Goal: Task Accomplishment & Management: Use online tool/utility

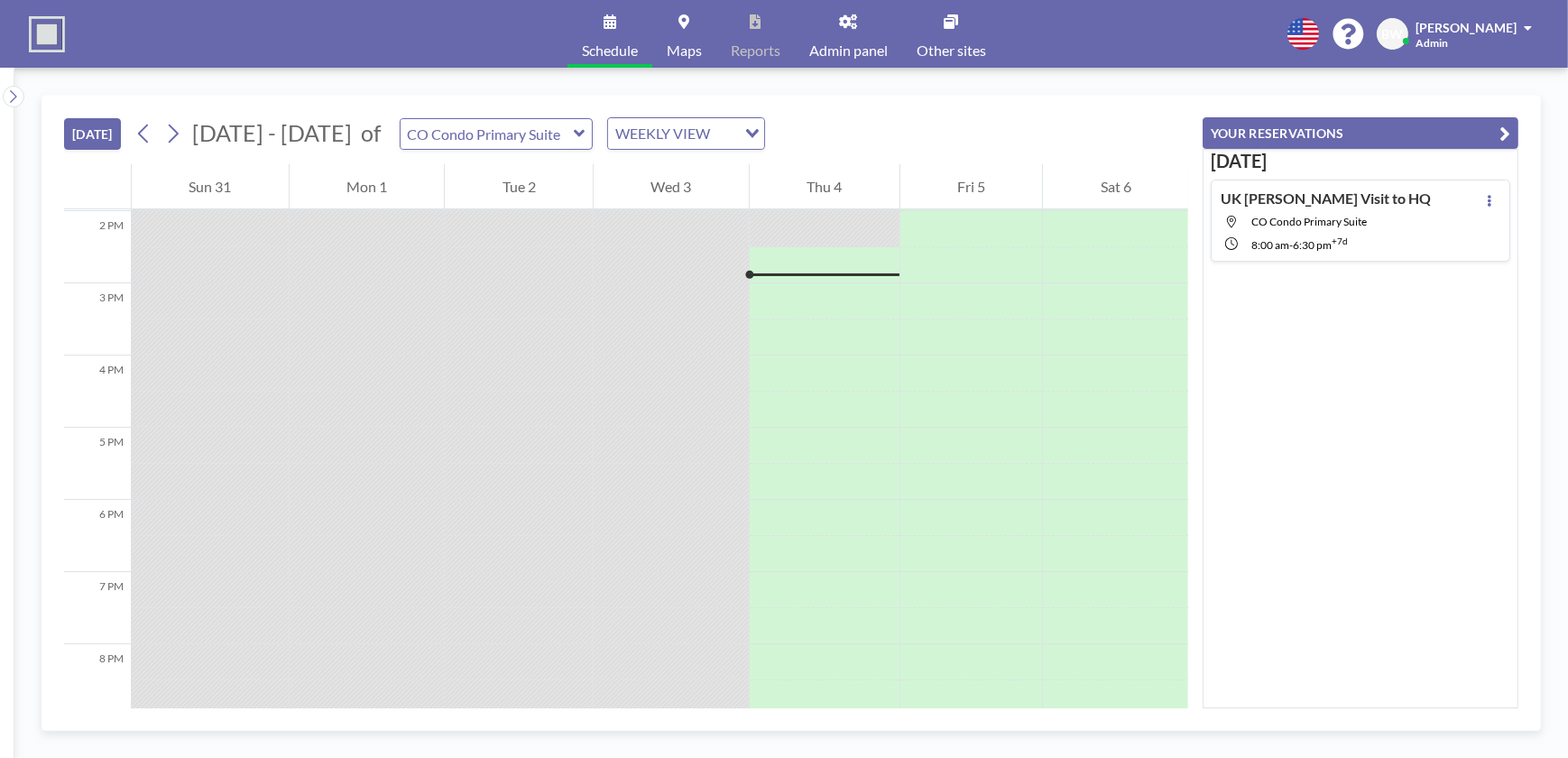
scroll to position [1010, 0]
click at [177, 130] on icon at bounding box center [173, 133] width 10 height 19
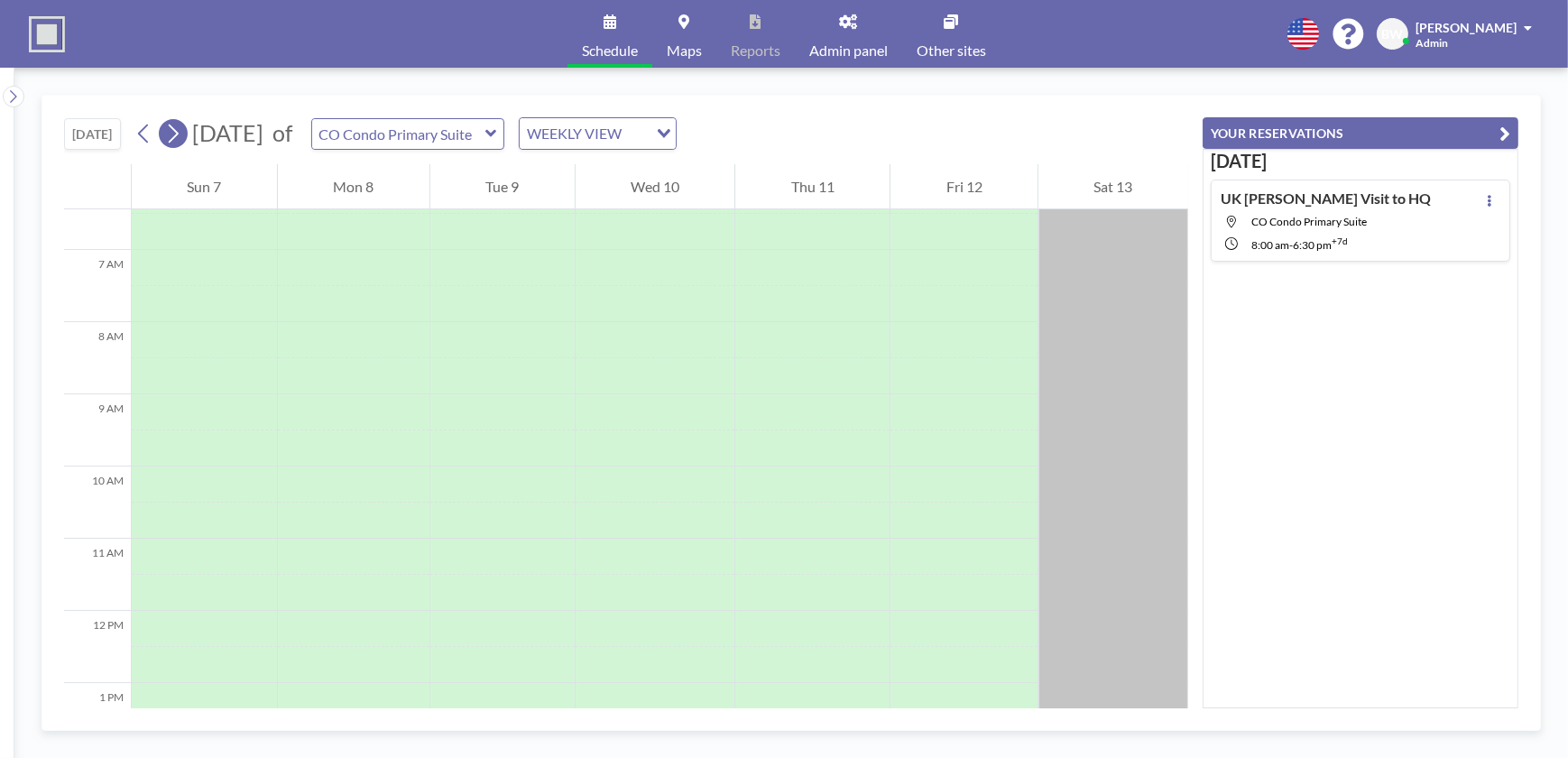
scroll to position [541, 0]
click at [175, 133] on icon at bounding box center [172, 133] width 17 height 27
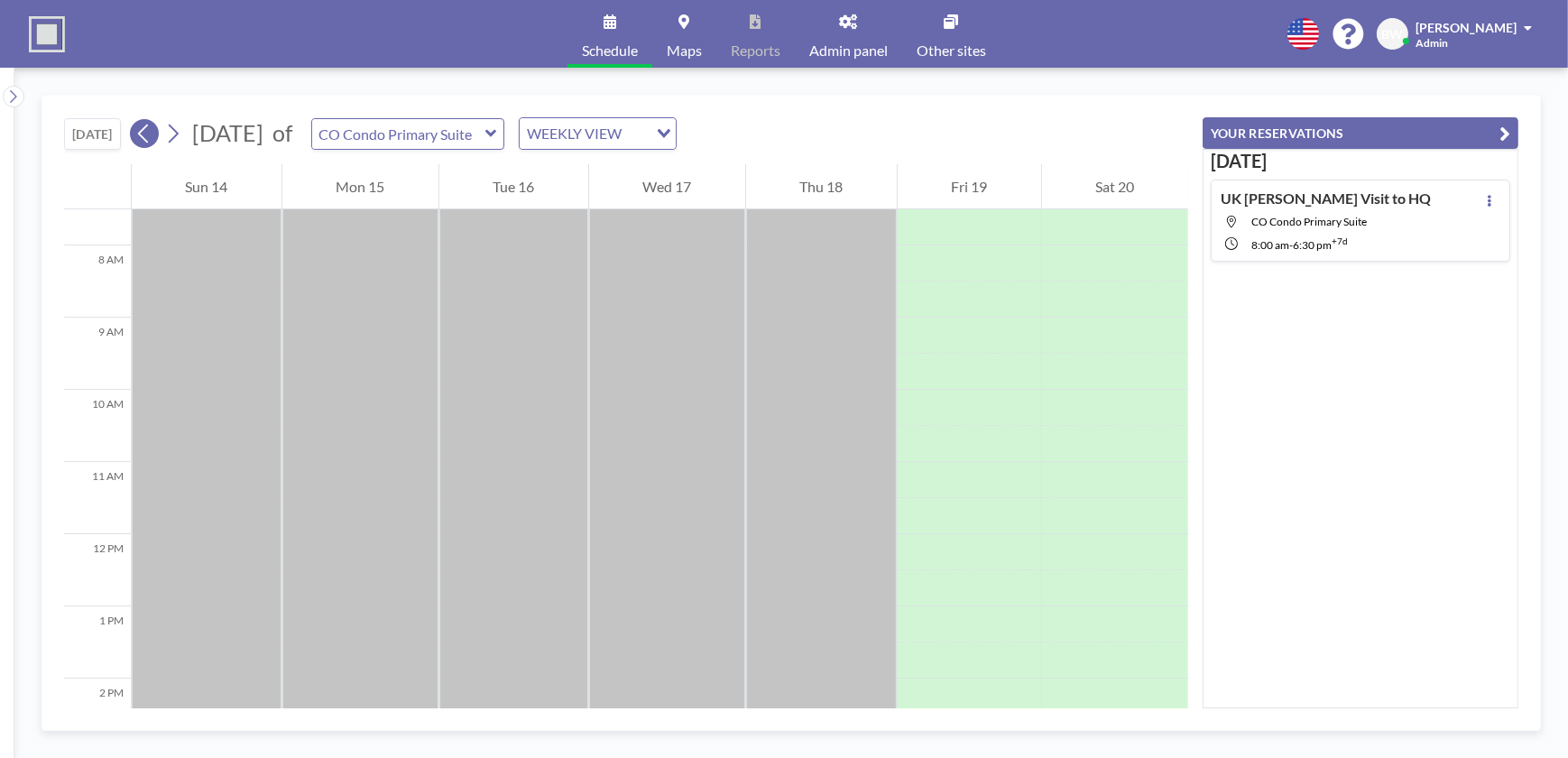
click at [142, 126] on icon at bounding box center [143, 133] width 17 height 27
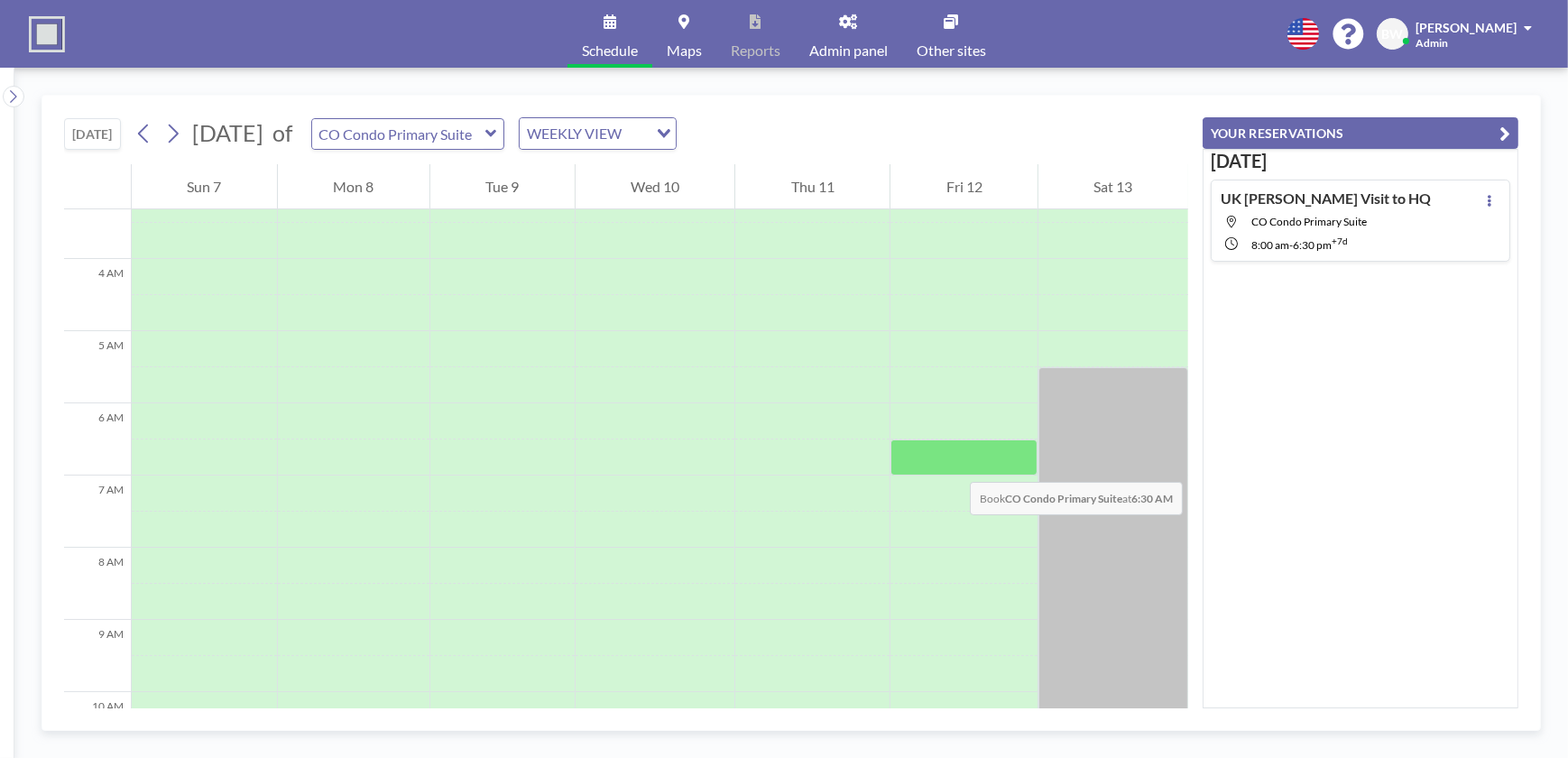
scroll to position [492, 0]
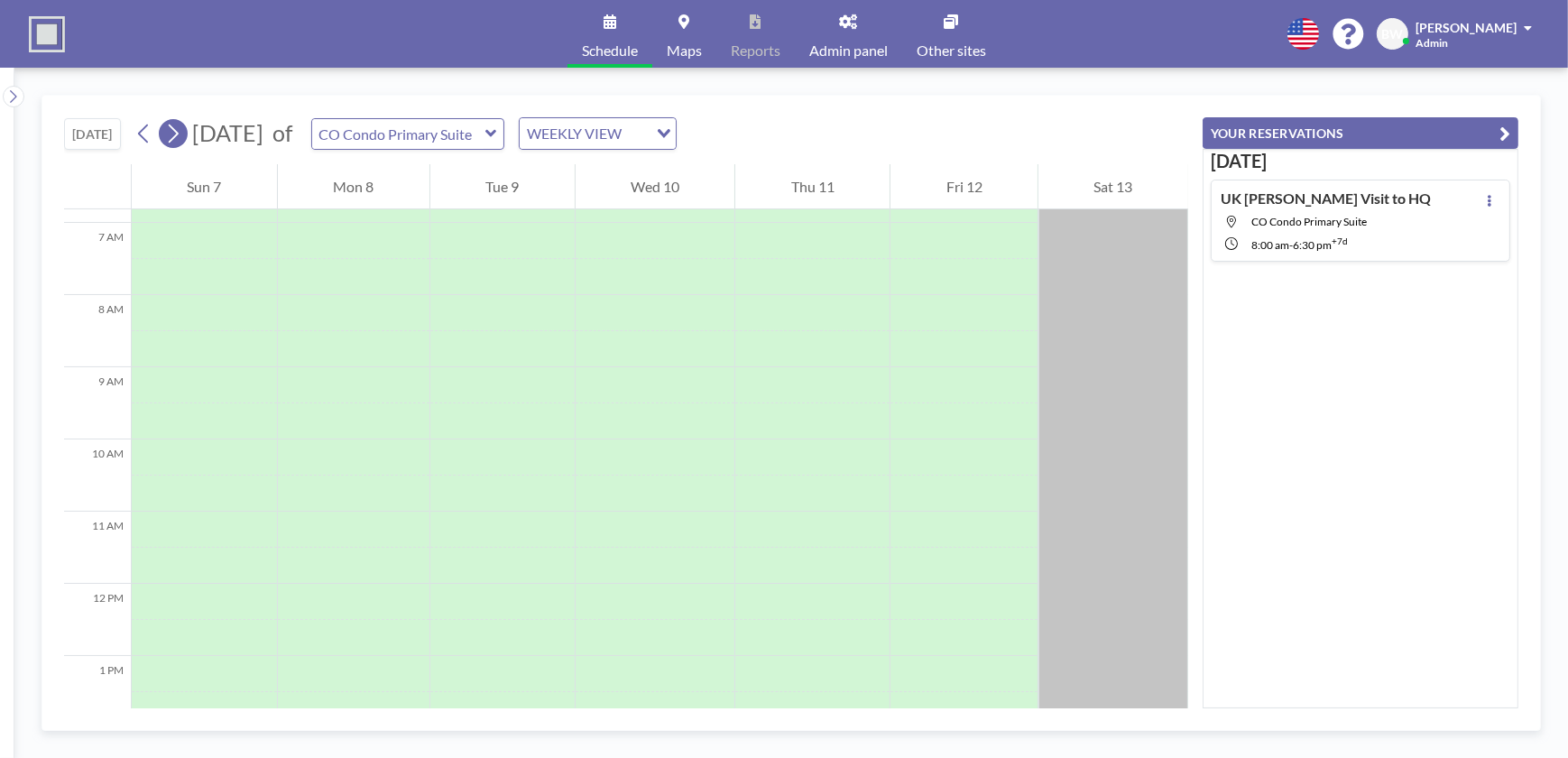
click at [178, 132] on icon at bounding box center [172, 133] width 17 height 27
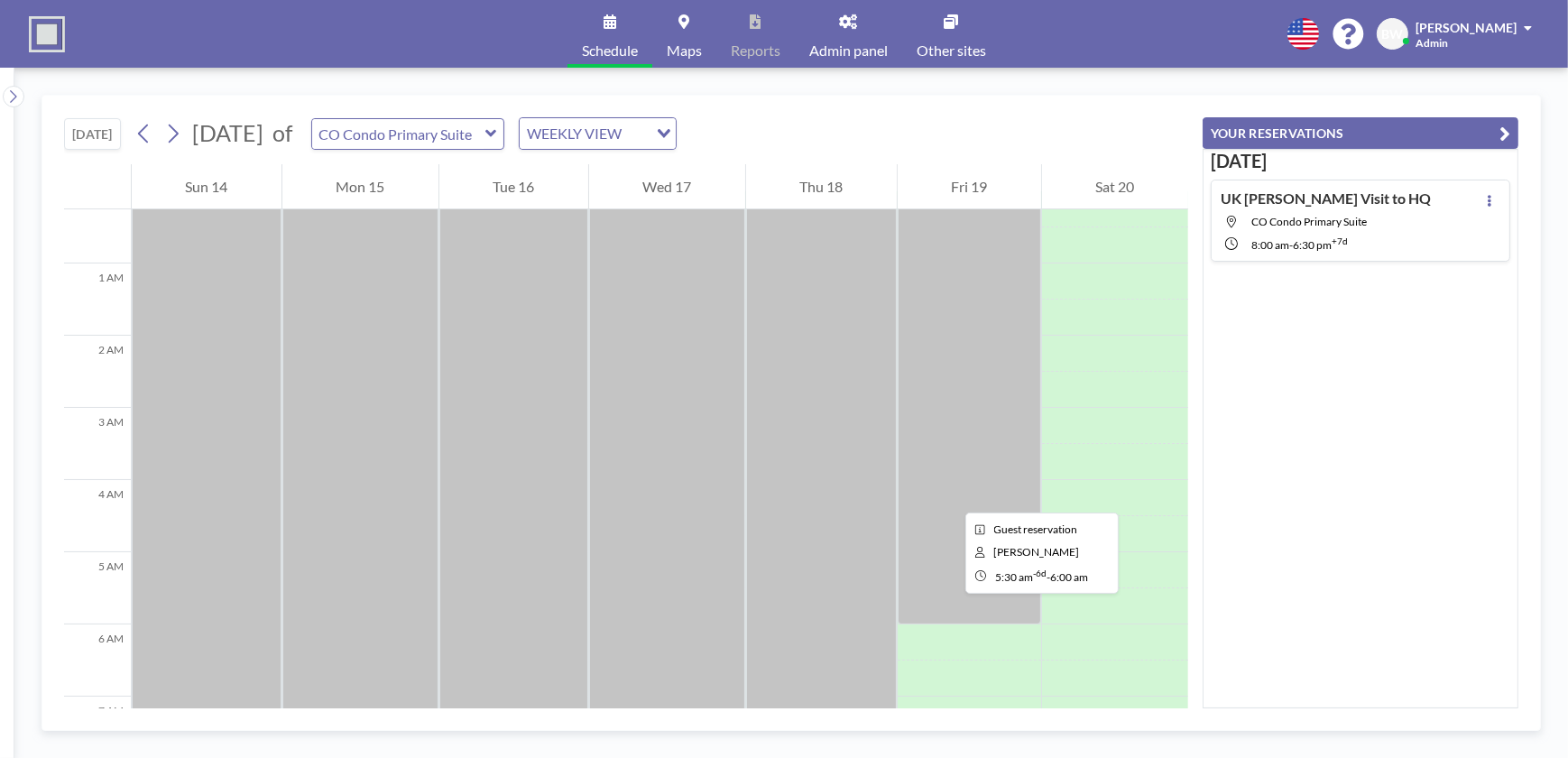
scroll to position [0, 0]
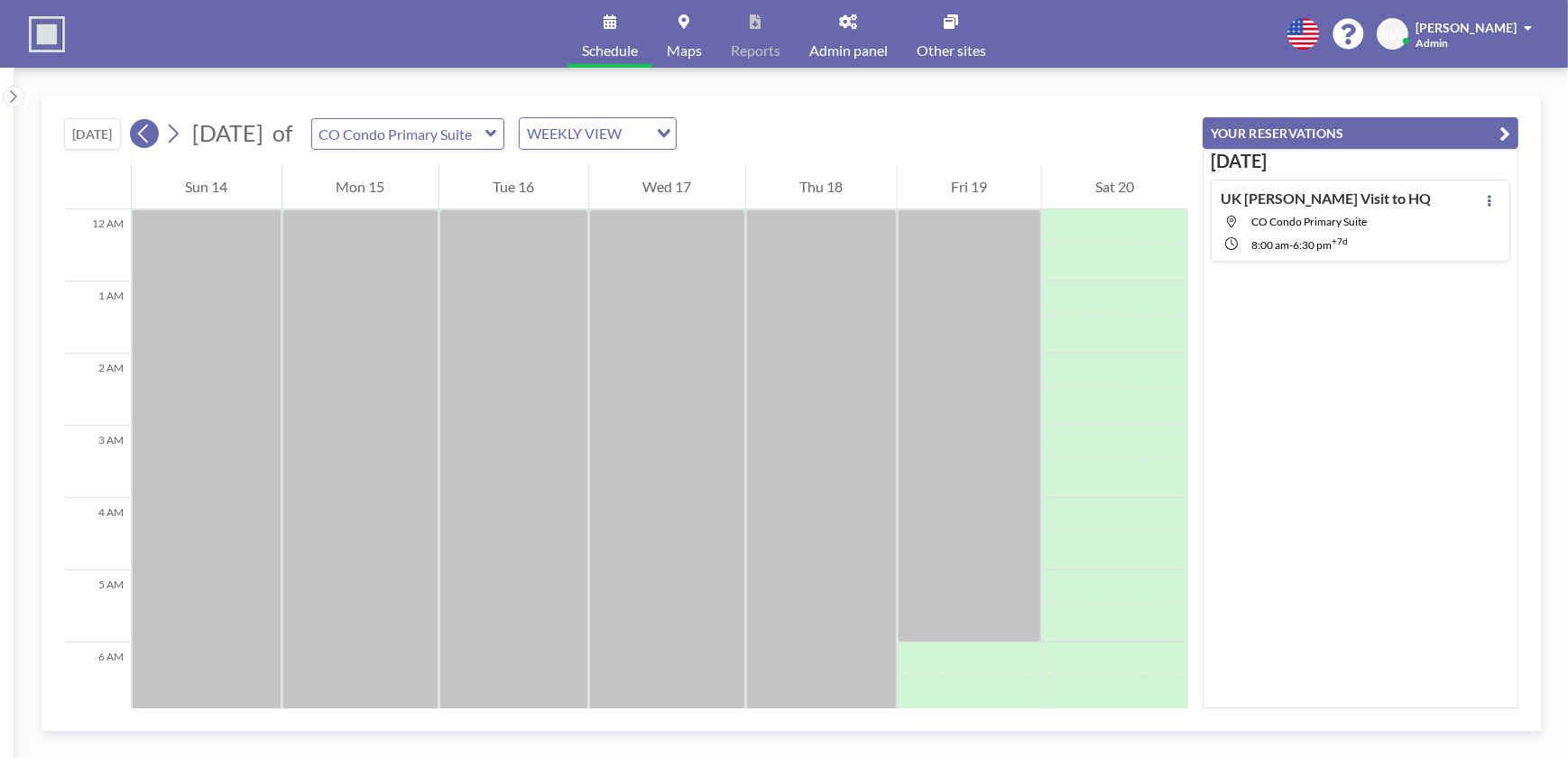
click at [148, 133] on icon at bounding box center [143, 133] width 17 height 27
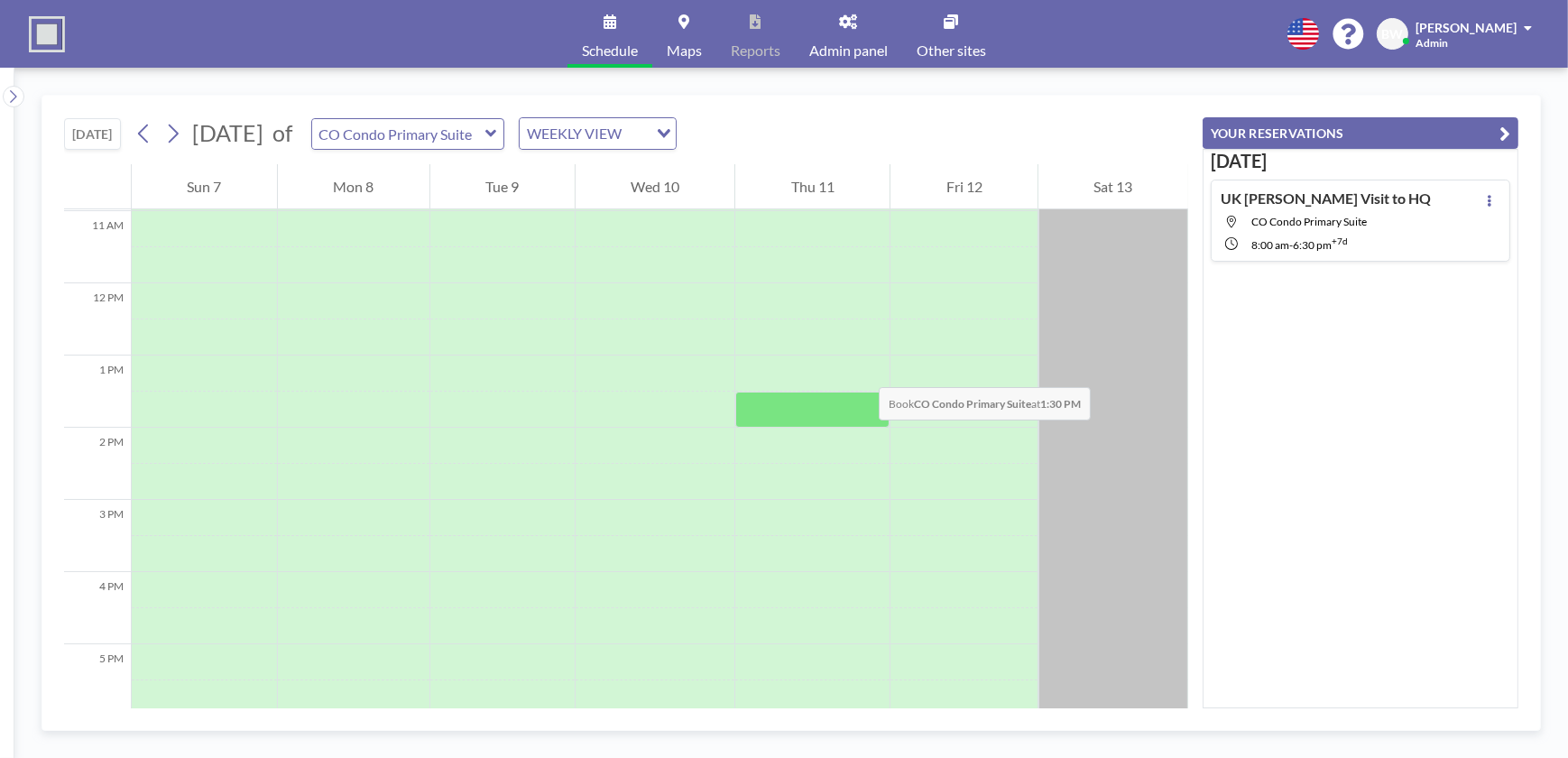
scroll to position [821, 0]
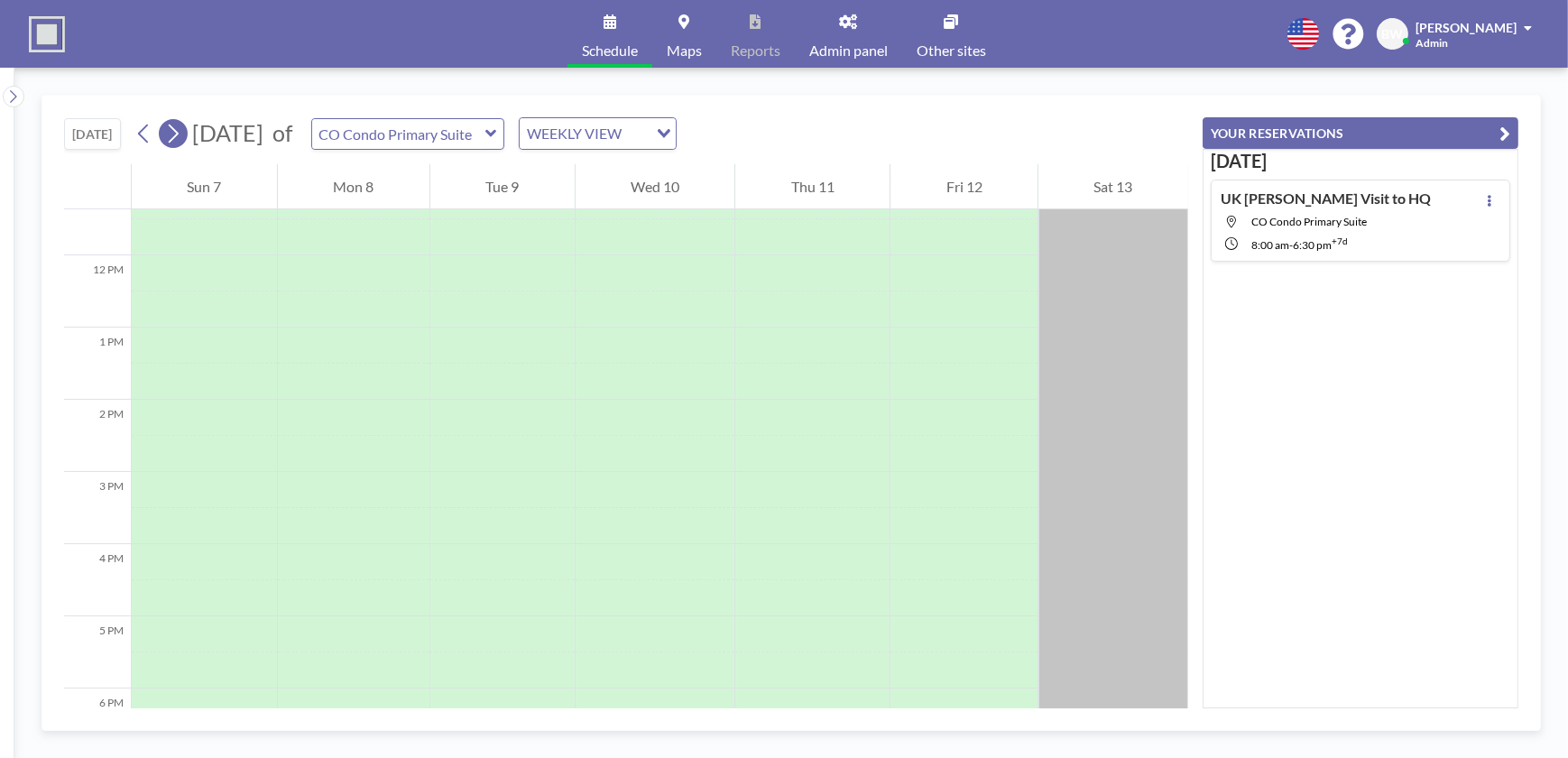
click at [180, 130] on icon at bounding box center [172, 133] width 17 height 27
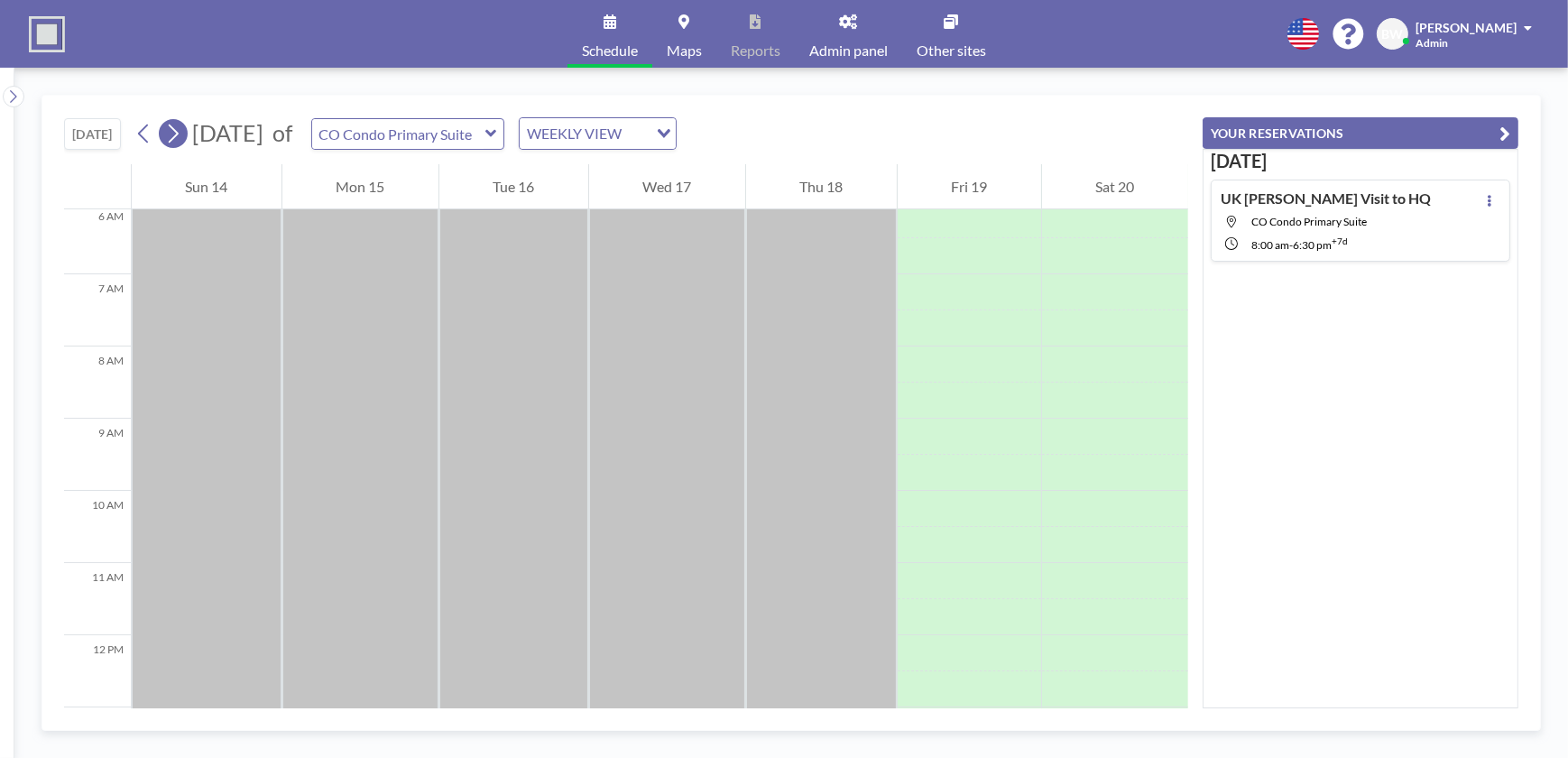
scroll to position [541, 0]
click at [180, 130] on icon at bounding box center [172, 133] width 17 height 27
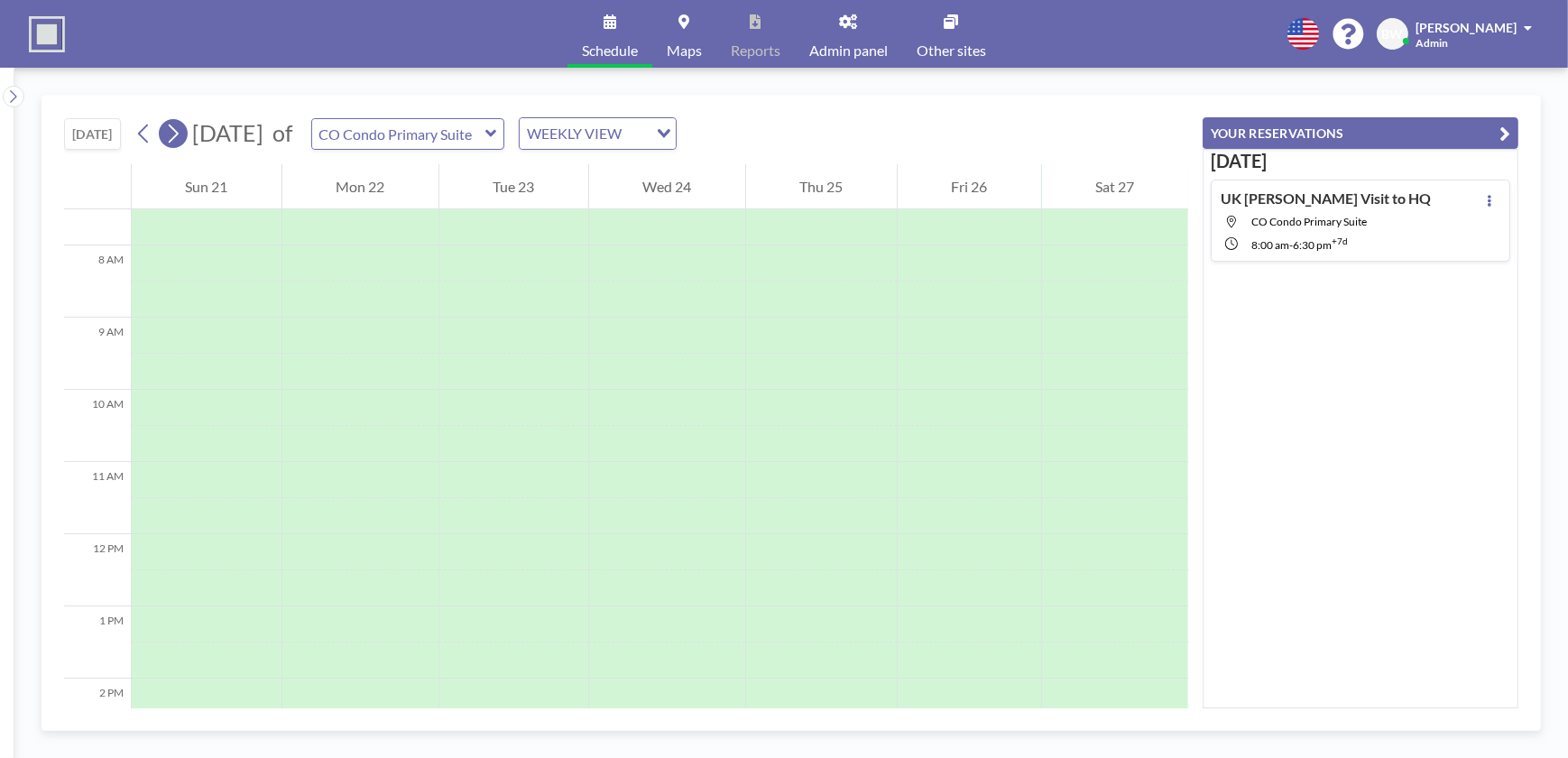
click at [180, 130] on icon at bounding box center [172, 133] width 17 height 27
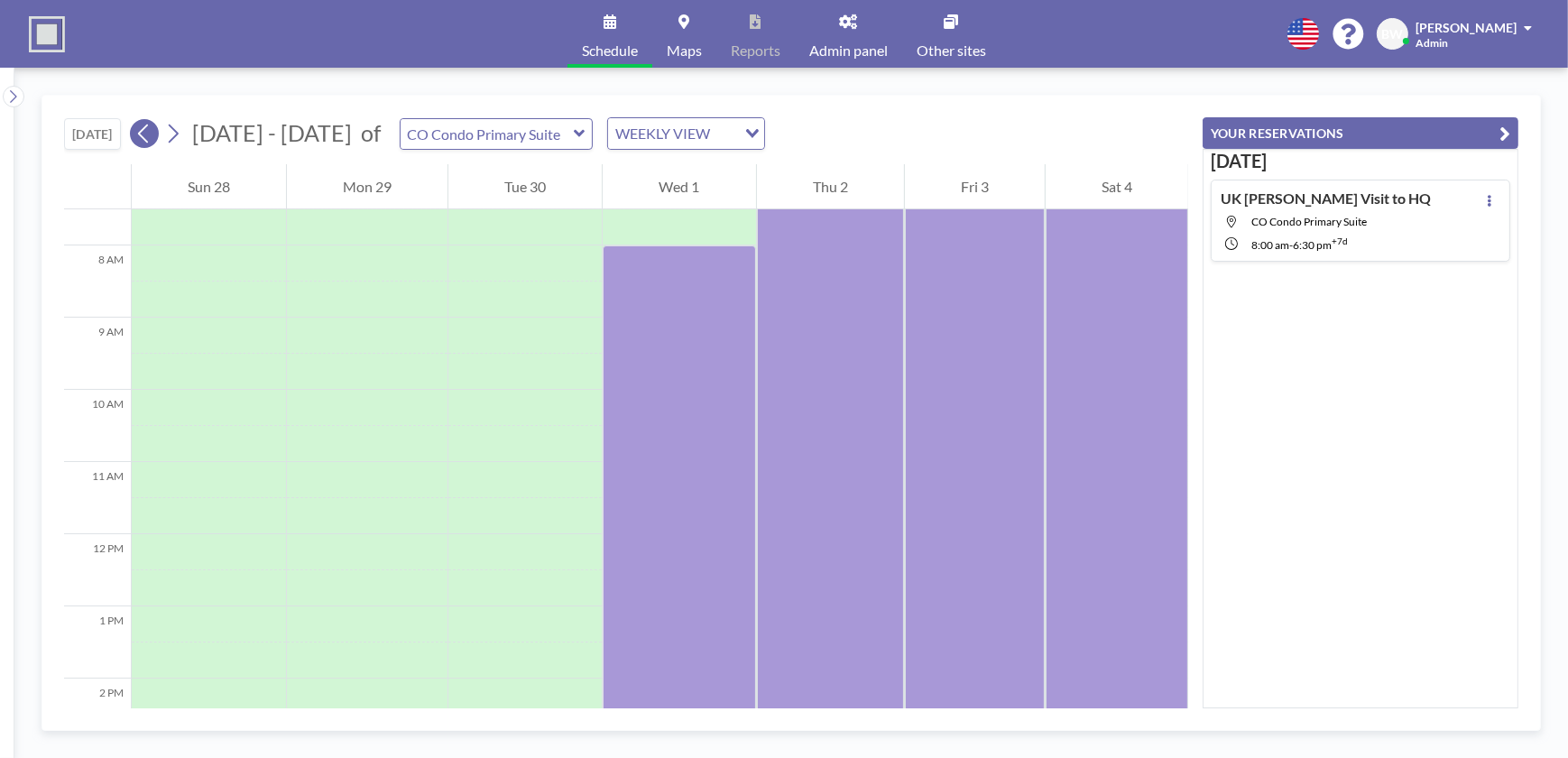
click at [146, 129] on icon at bounding box center [142, 133] width 10 height 19
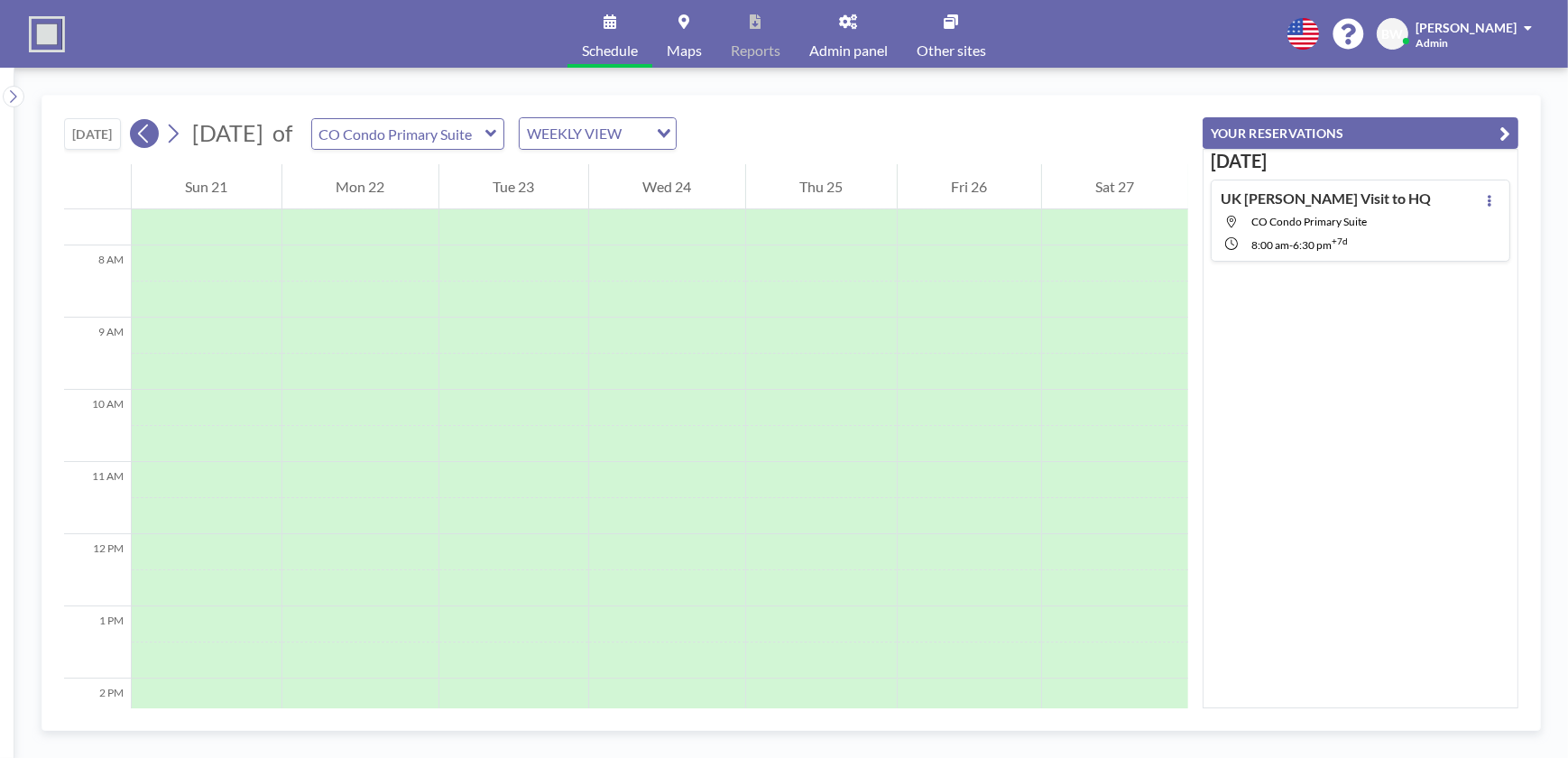
click at [146, 129] on icon at bounding box center [142, 133] width 10 height 19
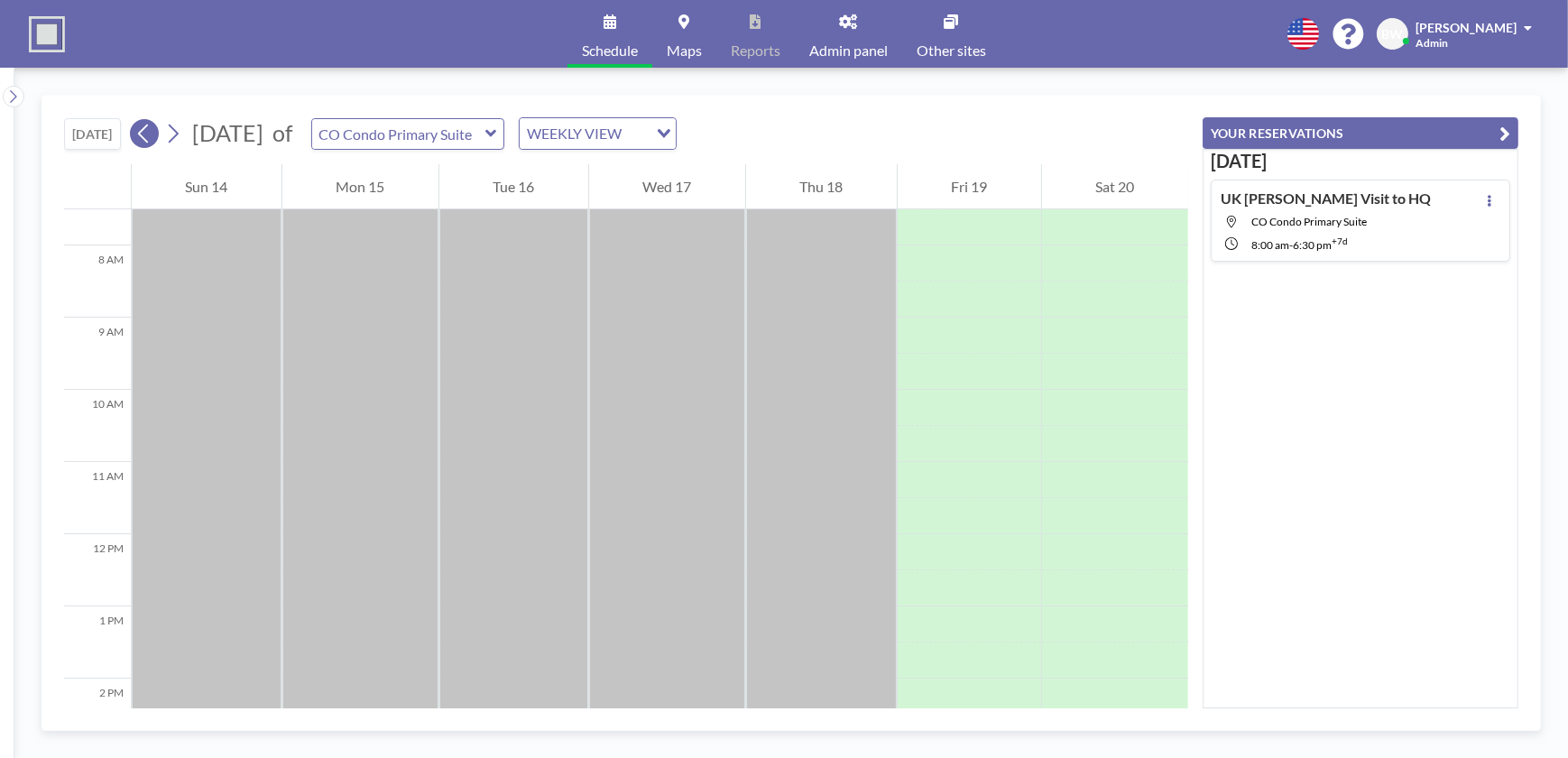
click at [146, 129] on icon at bounding box center [142, 133] width 10 height 19
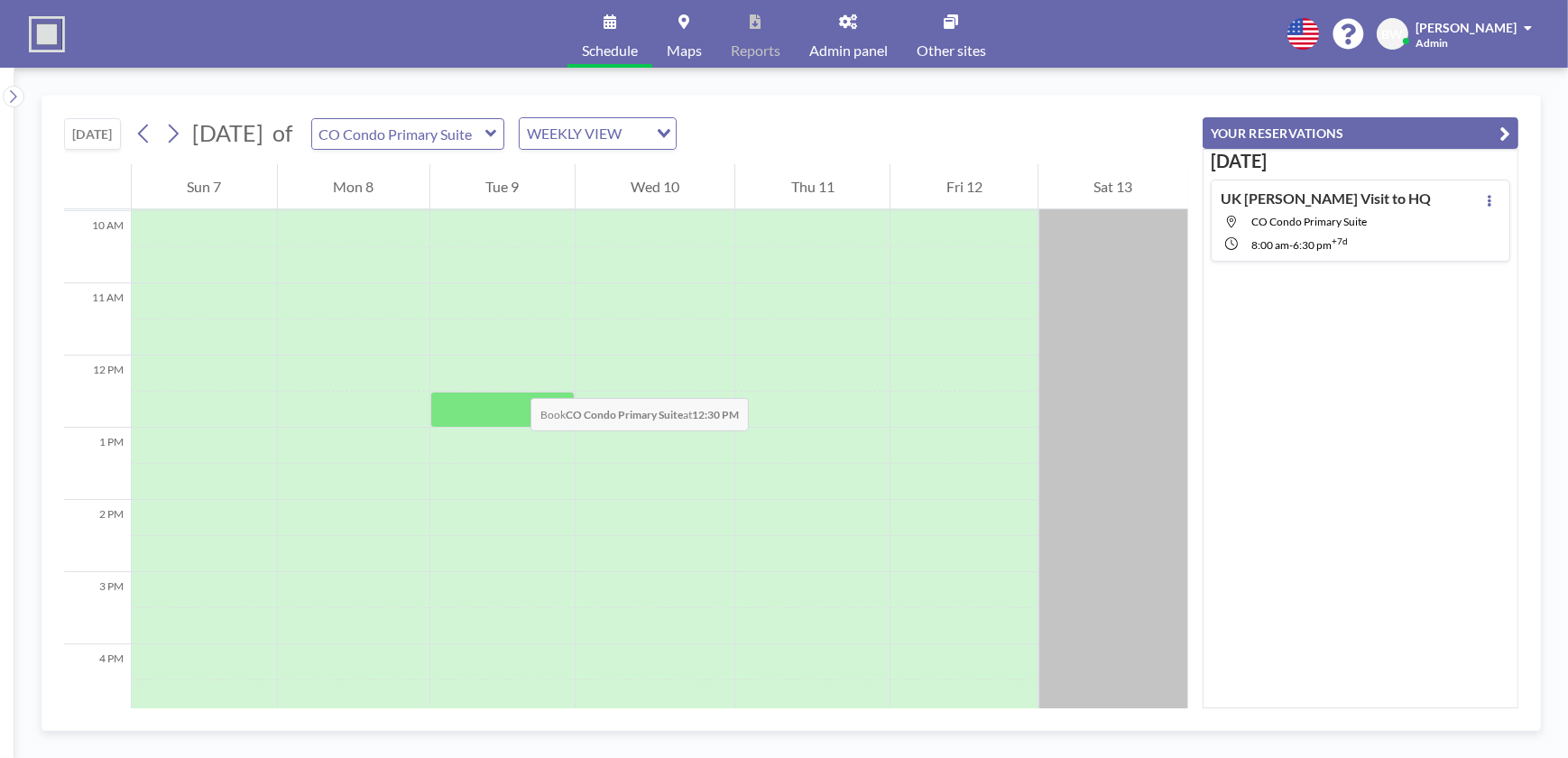
scroll to position [738, 0]
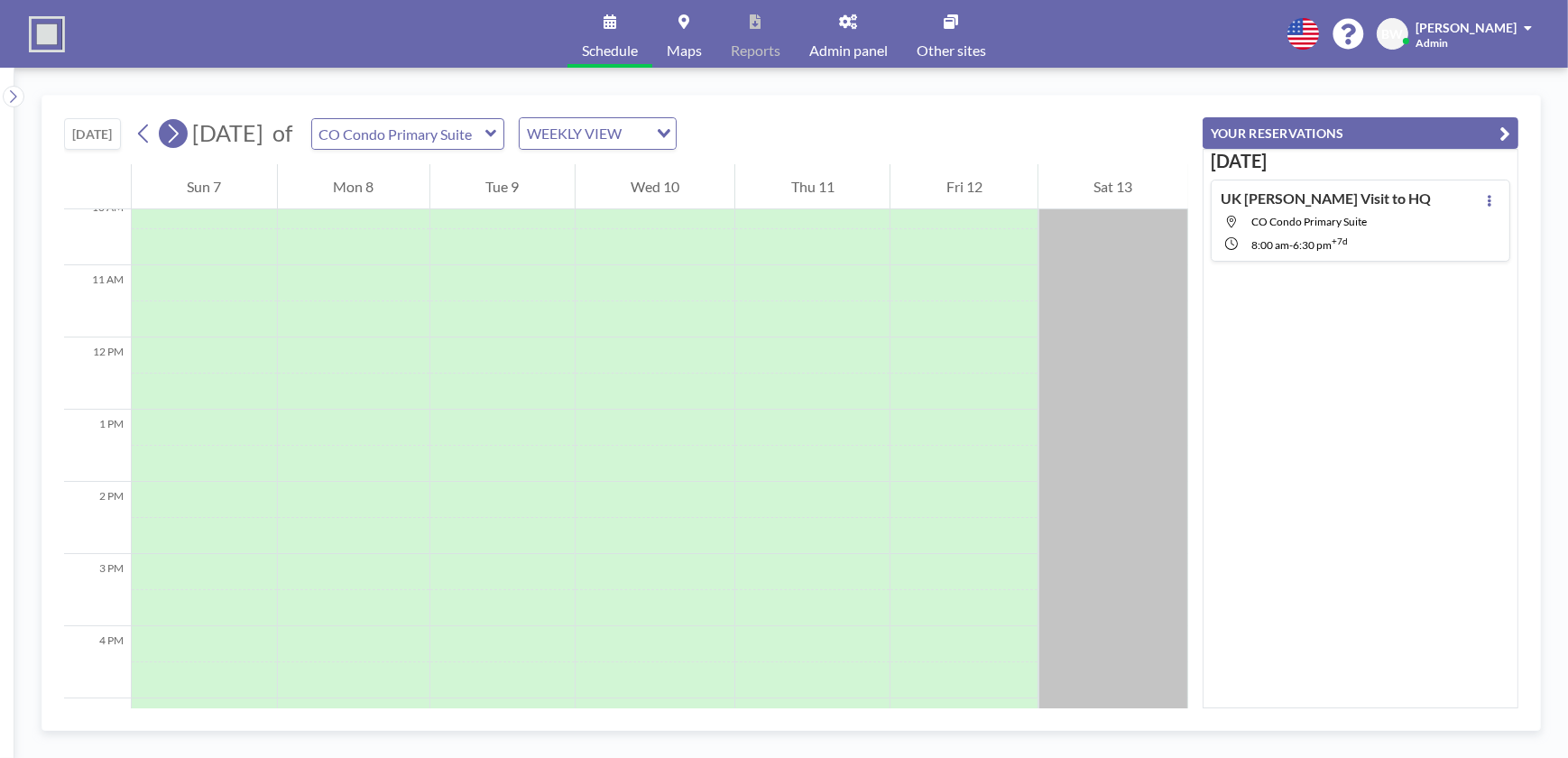
click at [177, 134] on icon at bounding box center [172, 133] width 17 height 27
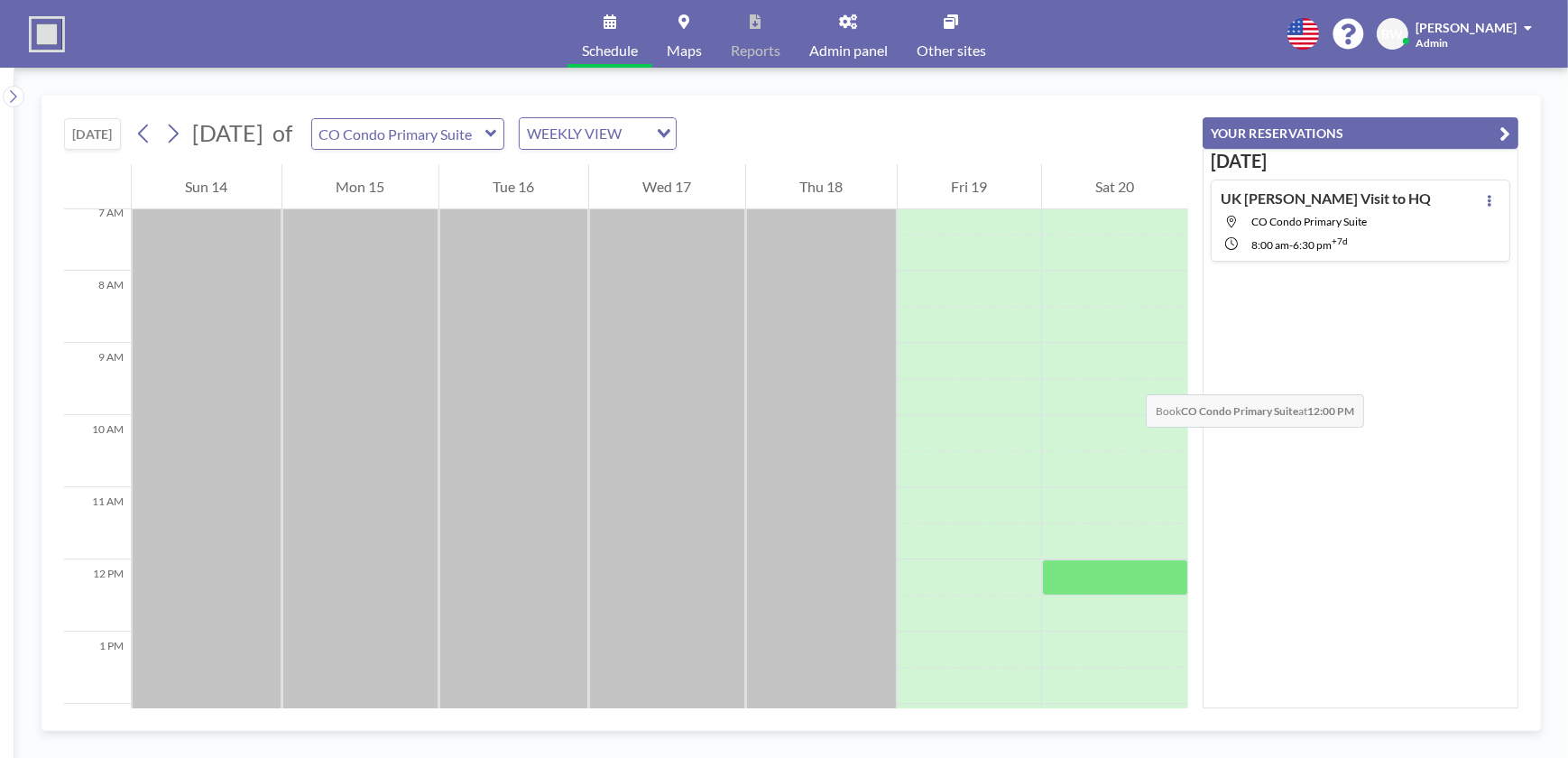
scroll to position [787, 0]
